Goal: Communication & Community: Answer question/provide support

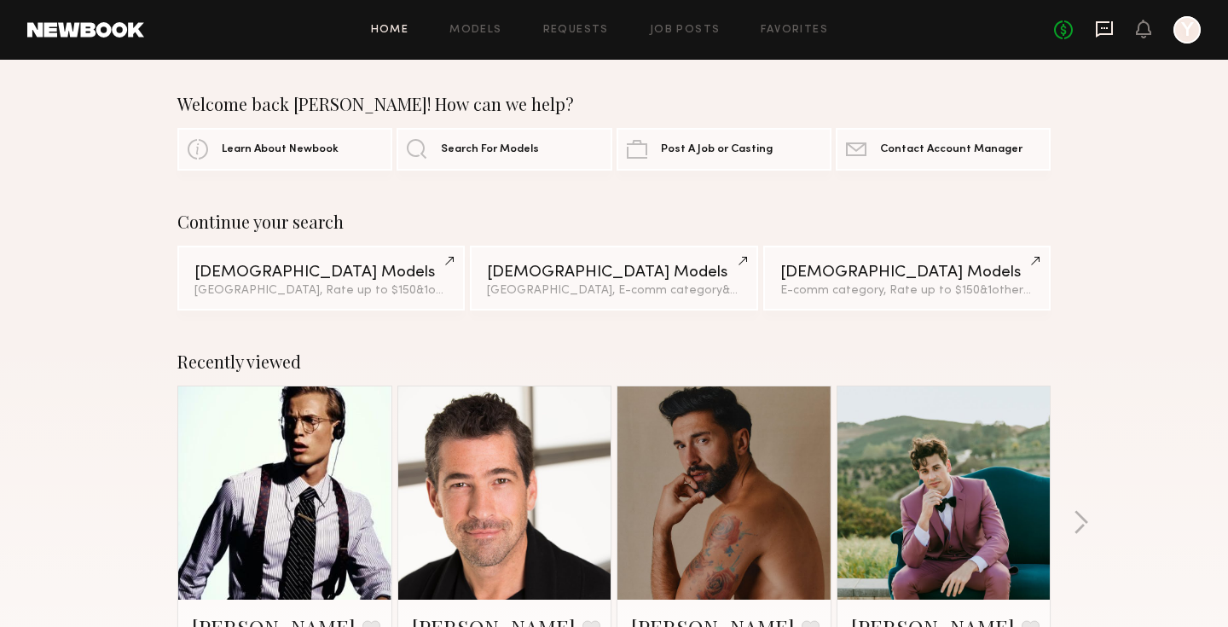
click at [1110, 22] on icon at bounding box center [1104, 29] width 17 height 16
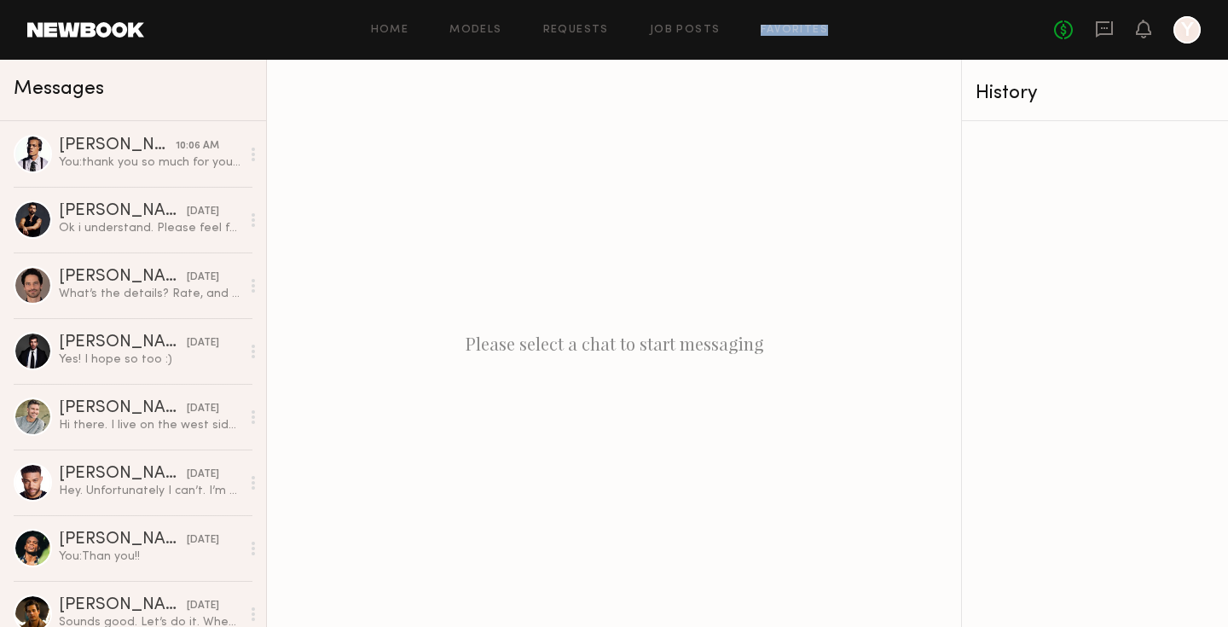
drag, startPoint x: 864, startPoint y: 45, endPoint x: 655, endPoint y: 45, distance: 209.0
click at [655, 45] on header "Home Models Requests Job Posts Favorites Sign Out No fees up to $5,000 Y" at bounding box center [614, 30] width 1228 height 60
click at [770, 120] on div "Please select a chat to start messaging" at bounding box center [614, 343] width 694 height 567
click at [1007, 94] on div "History" at bounding box center [1095, 94] width 239 height 20
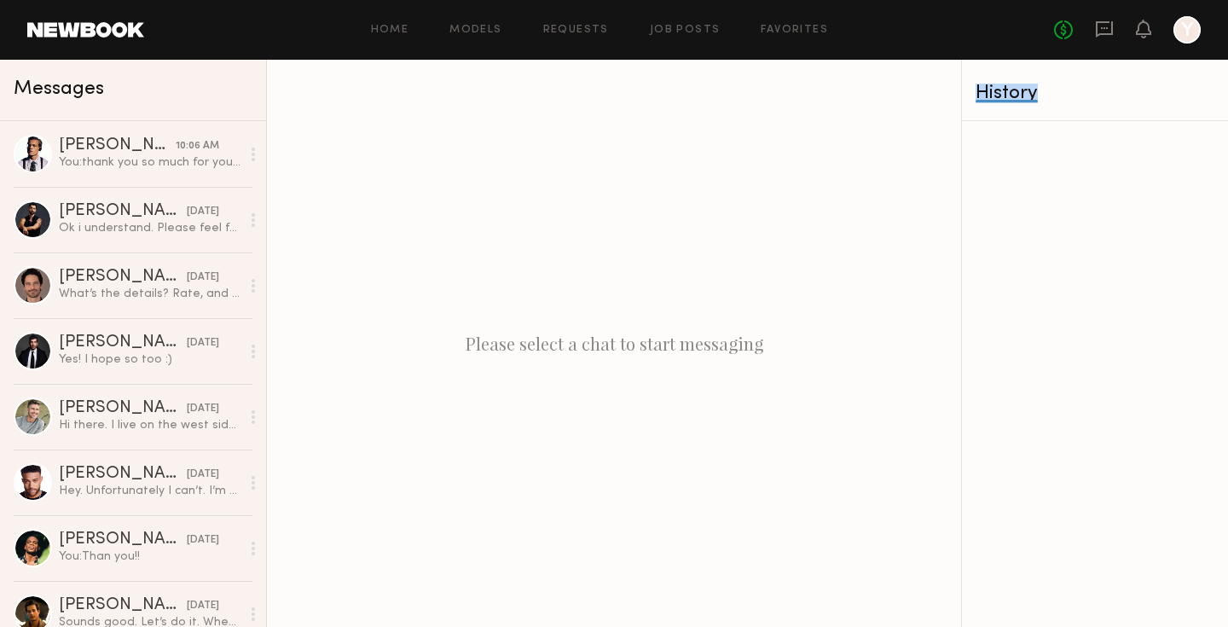
click at [1076, 99] on div "History" at bounding box center [1095, 94] width 239 height 20
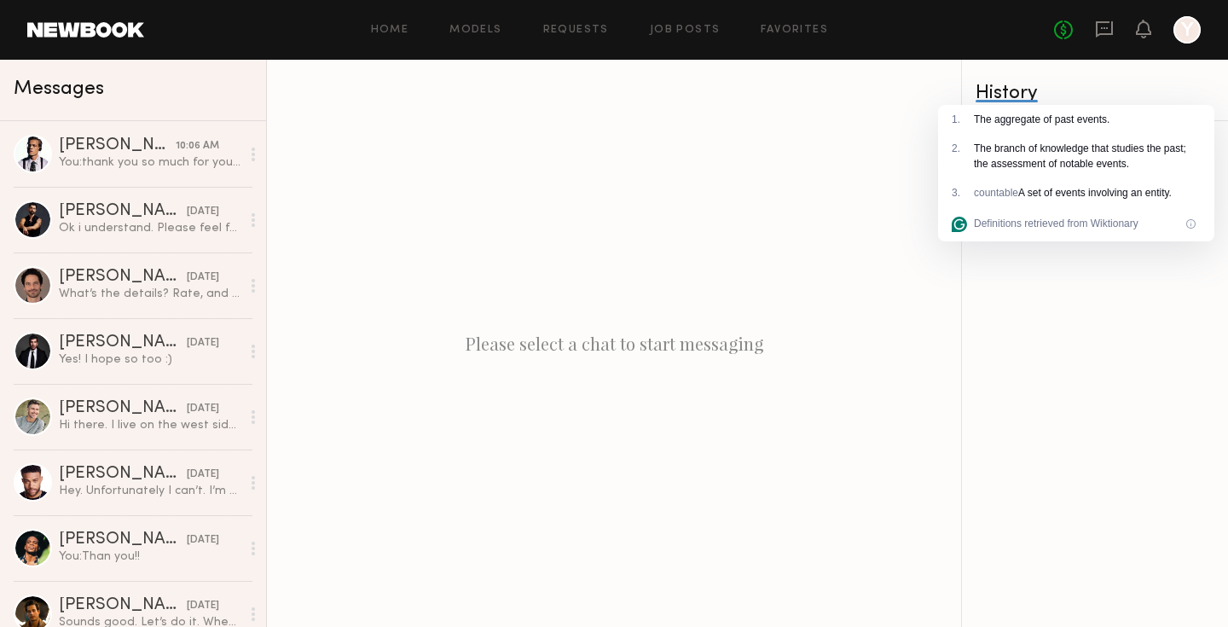
click at [1060, 105] on div "1 . The aggregate of past events." at bounding box center [1076, 119] width 276 height 29
click at [1058, 98] on div "History" at bounding box center [1095, 94] width 239 height 20
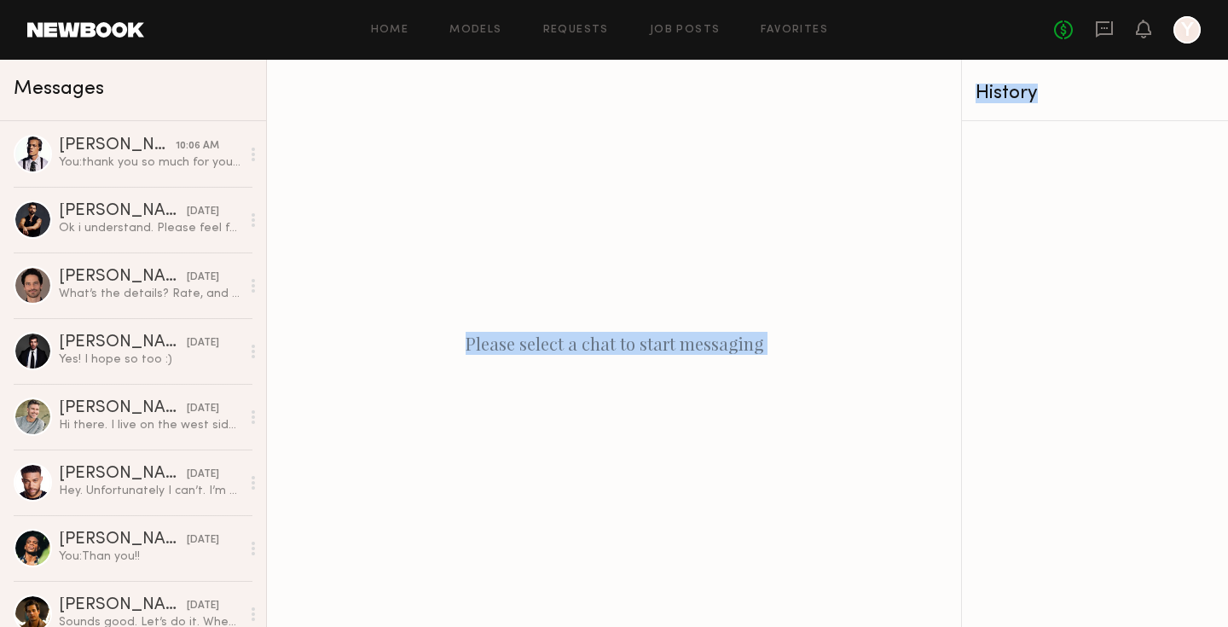
drag, startPoint x: 1053, startPoint y: 94, endPoint x: 936, endPoint y: 94, distance: 116.8
click at [936, 94] on div "Messages [PERSON_NAME] 10:06 AM You: thank you so much for your understanding! …" at bounding box center [614, 343] width 1228 height 567
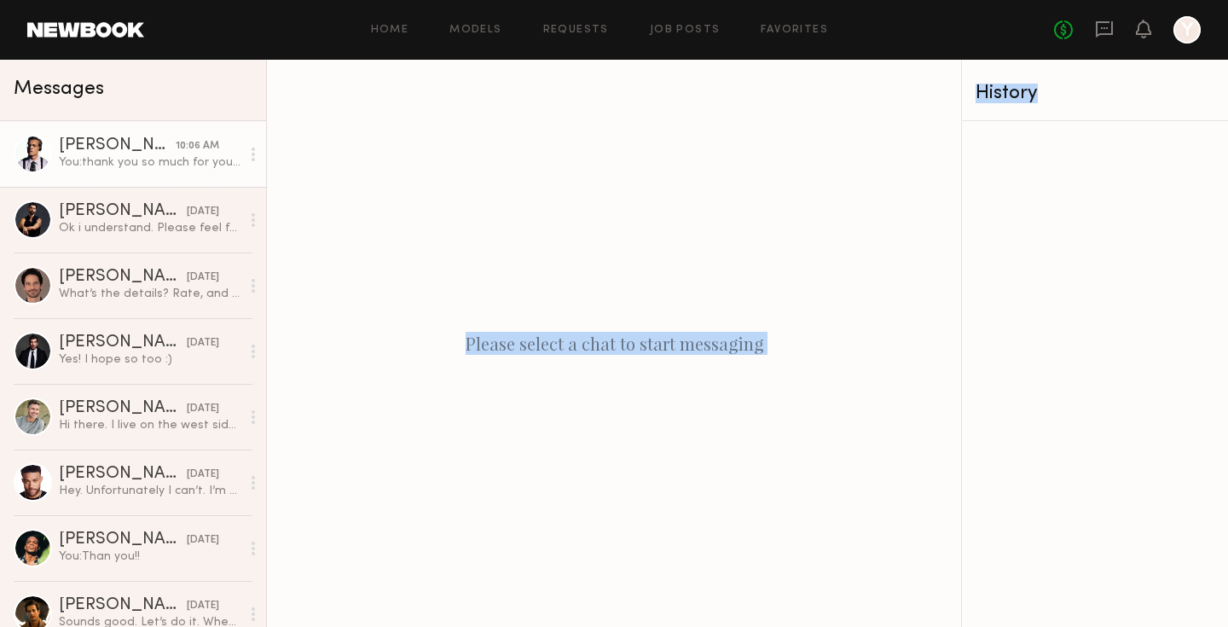
click at [141, 154] on div "You: thank you so much for your understanding! Anytime beween 9:30 and 12 works." at bounding box center [150, 162] width 182 height 16
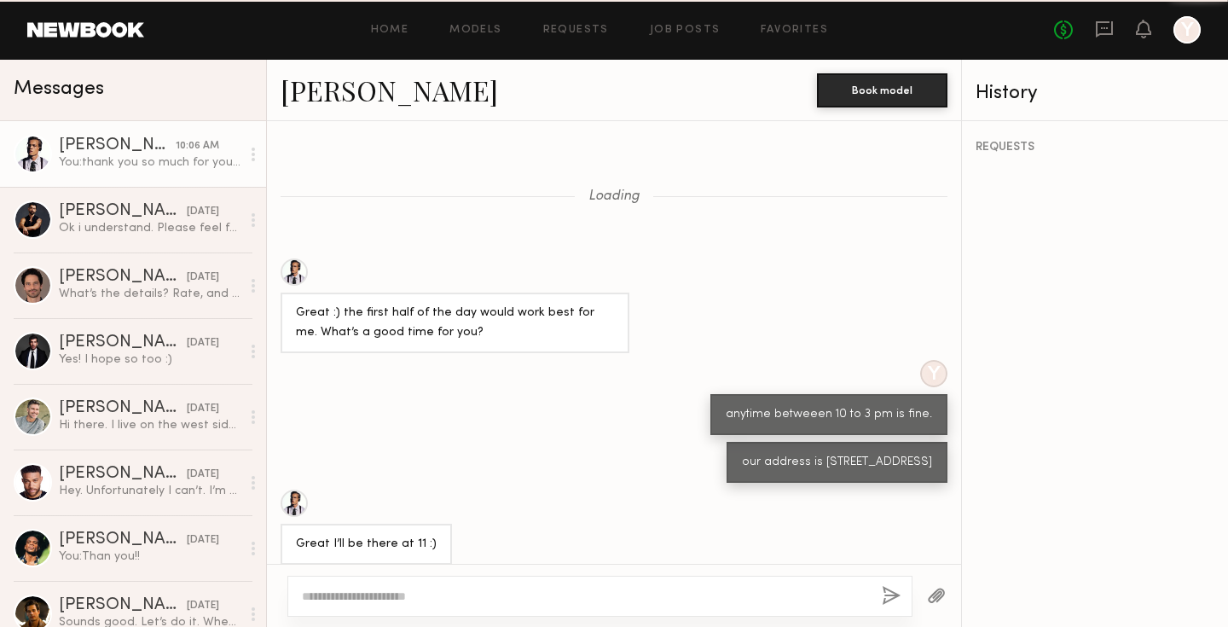
scroll to position [876, 0]
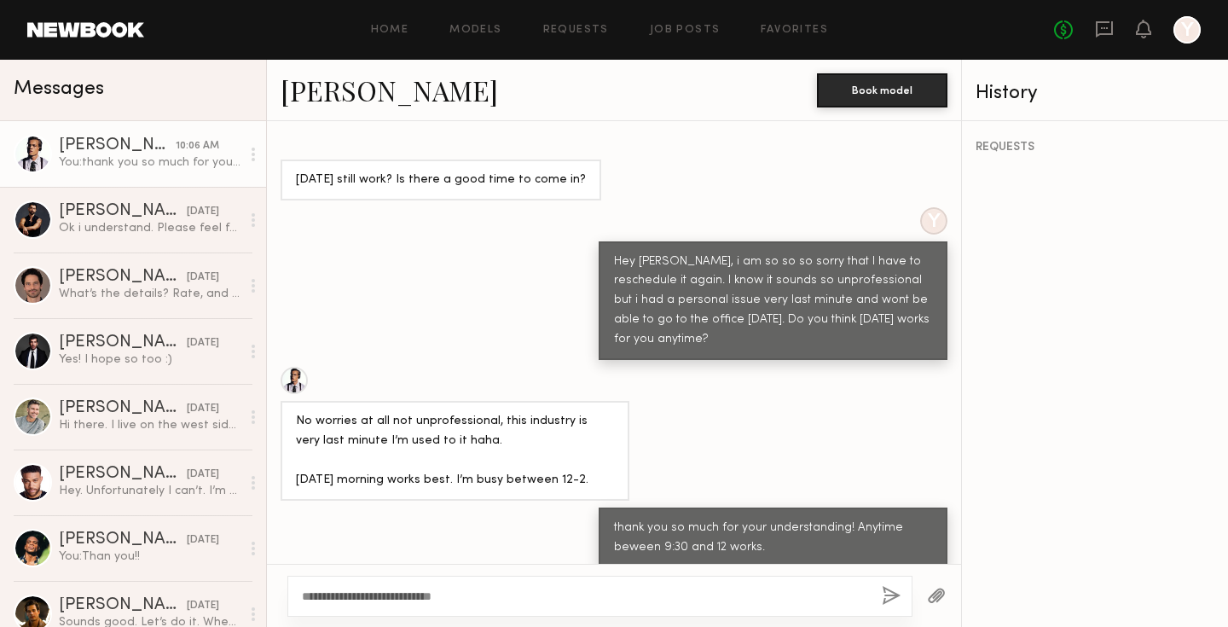
type textarea "**********"
click at [885, 598] on button "button" at bounding box center [891, 596] width 19 height 21
